Goal: Task Accomplishment & Management: Use online tool/utility

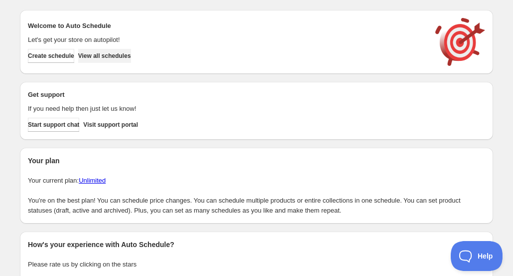
click at [125, 55] on span "View all schedules" at bounding box center [104, 56] width 53 height 8
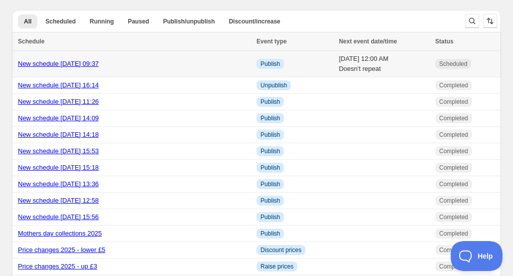
click at [83, 61] on link "New schedule [DATE] 09:37" at bounding box center [58, 63] width 81 height 7
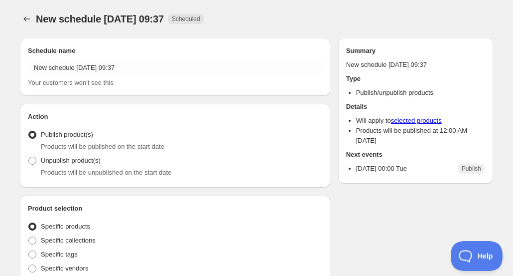
radio input "true"
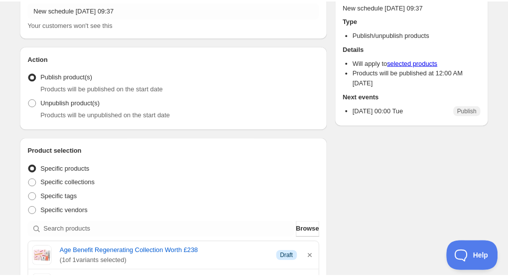
scroll to position [52, 0]
